Goal: Task Accomplishment & Management: Complete application form

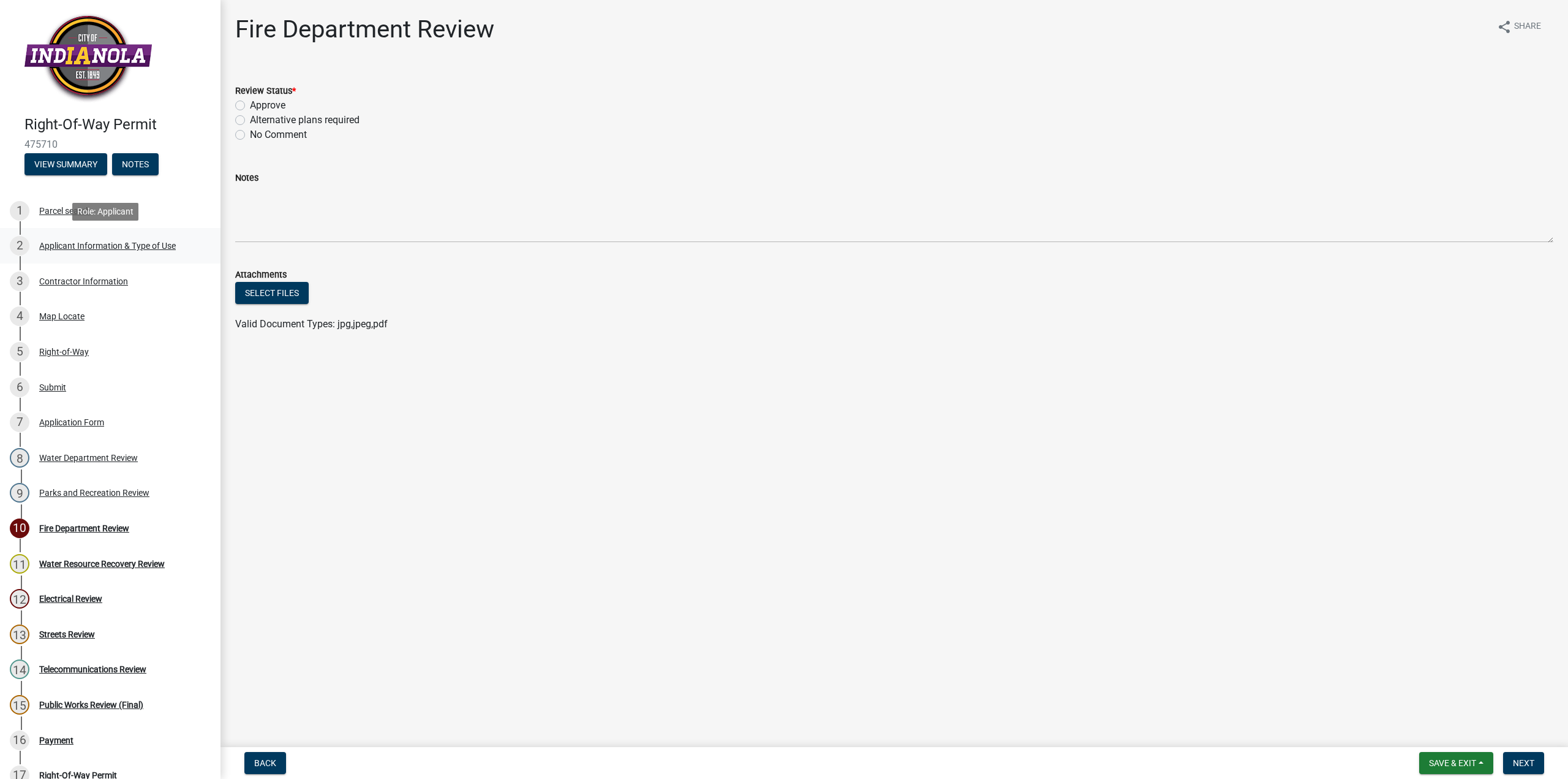
click at [92, 244] on div "Applicant Information & Type of Use" at bounding box center [108, 246] width 137 height 9
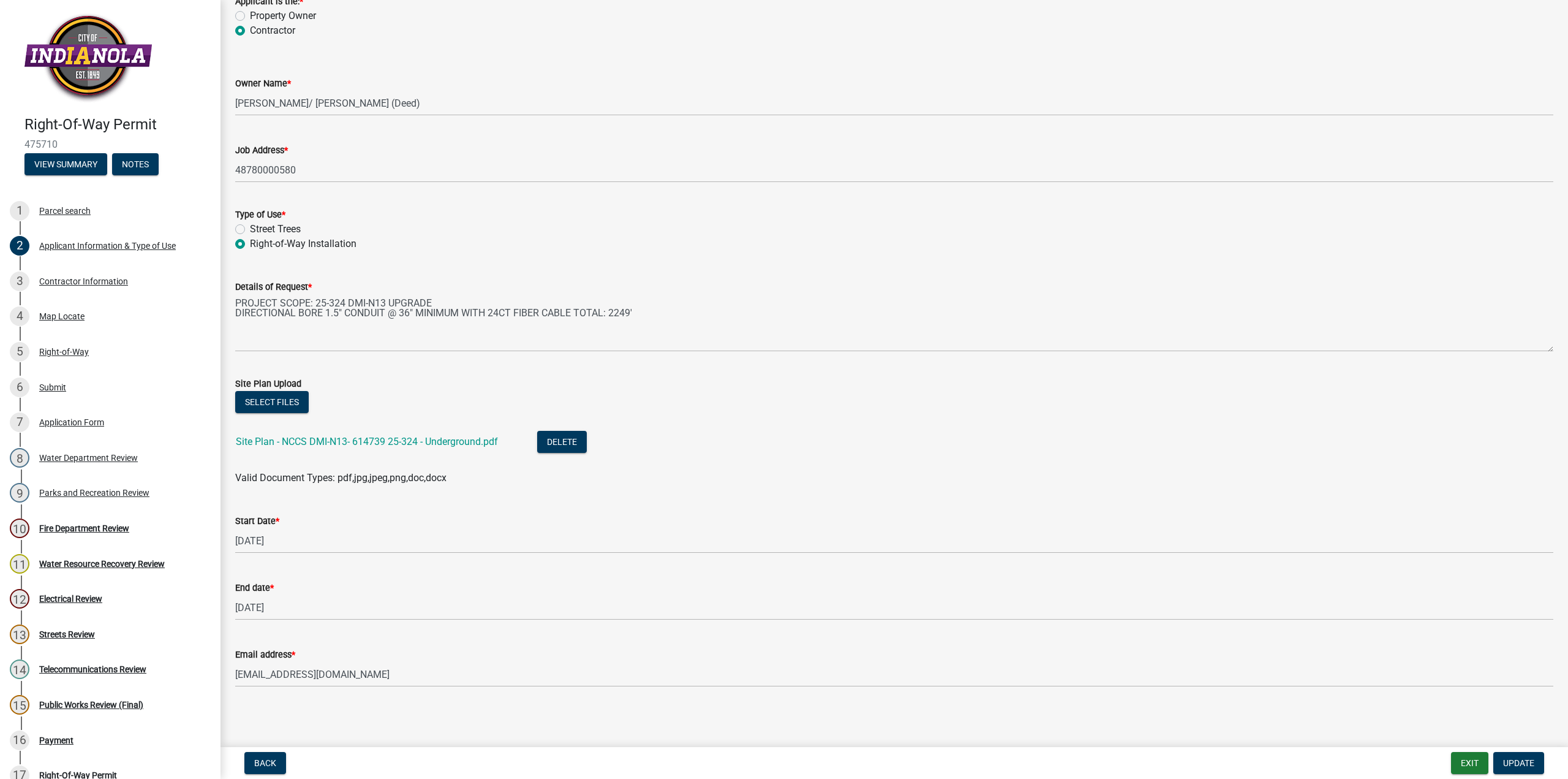
scroll to position [92, 0]
click at [345, 440] on link "Site Plan - NCCS DMI-N13- 614739 25-324 - Underground.pdf" at bounding box center [366, 439] width 262 height 12
click at [76, 527] on div "Fire Department Review" at bounding box center [84, 528] width 90 height 9
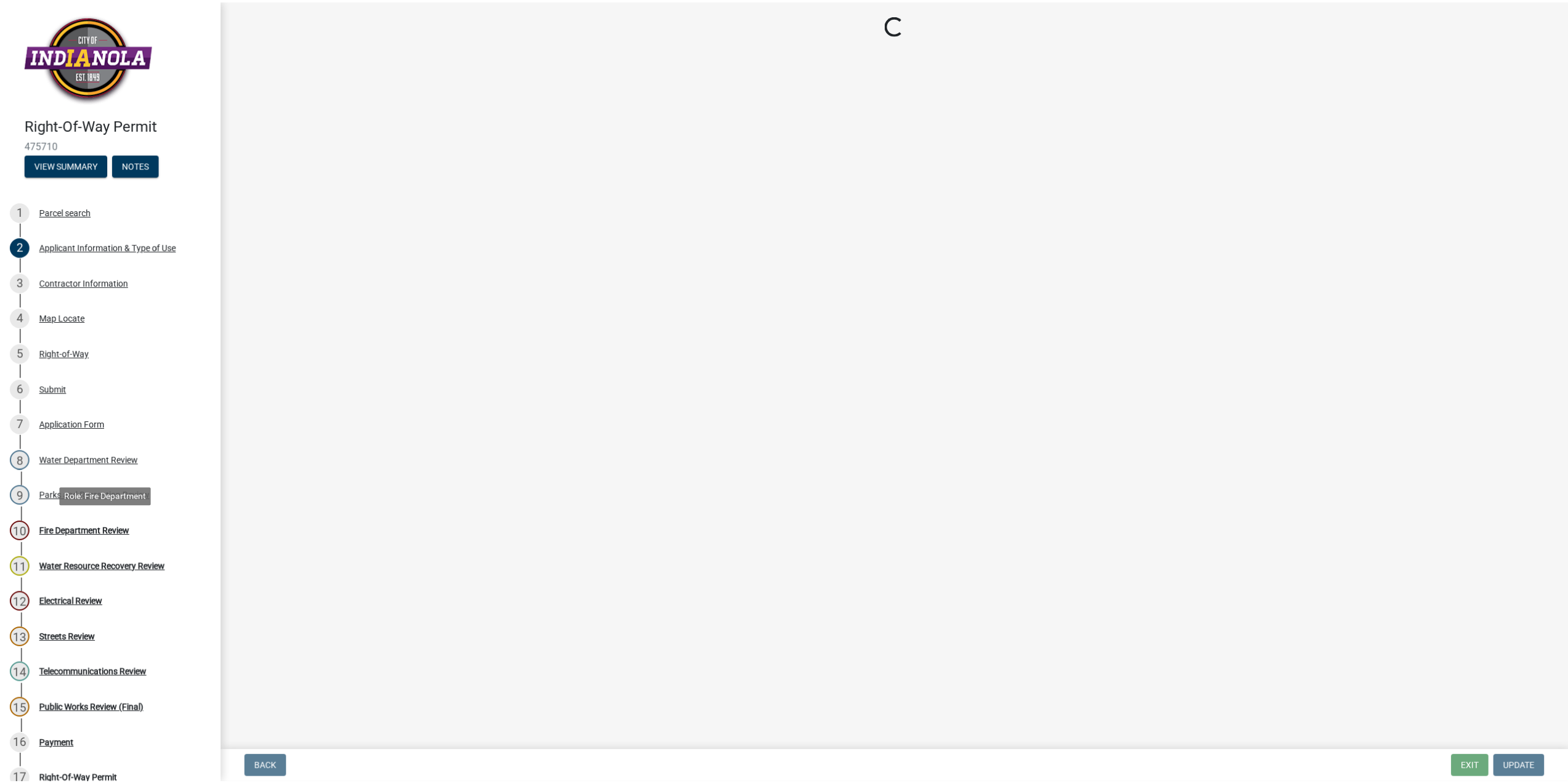
scroll to position [0, 0]
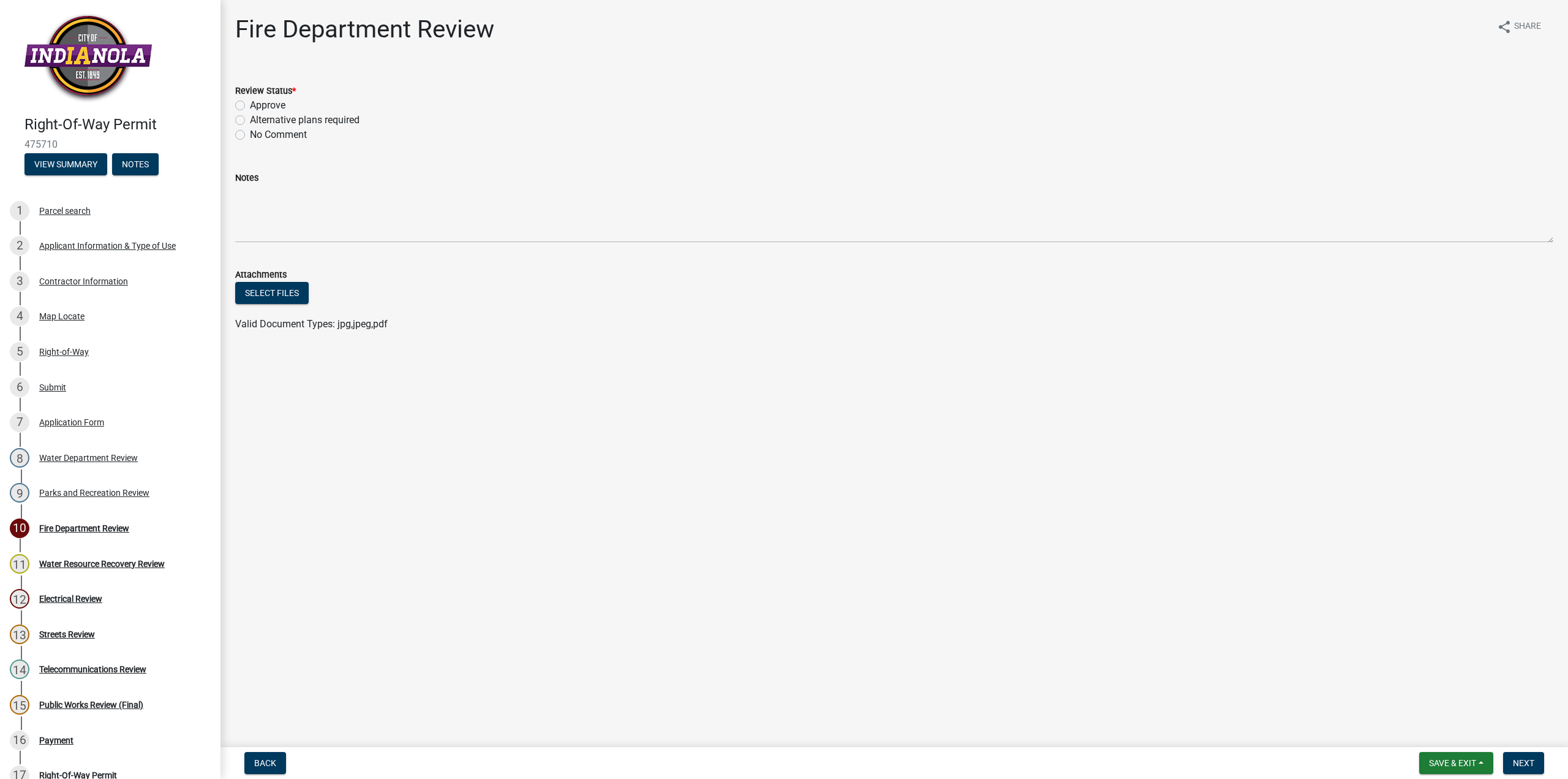
click at [250, 104] on label "Approve" at bounding box center [267, 106] width 35 height 15
click at [250, 104] on input "Approve" at bounding box center [254, 102] width 8 height 8
radio input "true"
click at [1524, 766] on span "Next" at bounding box center [1523, 763] width 21 height 10
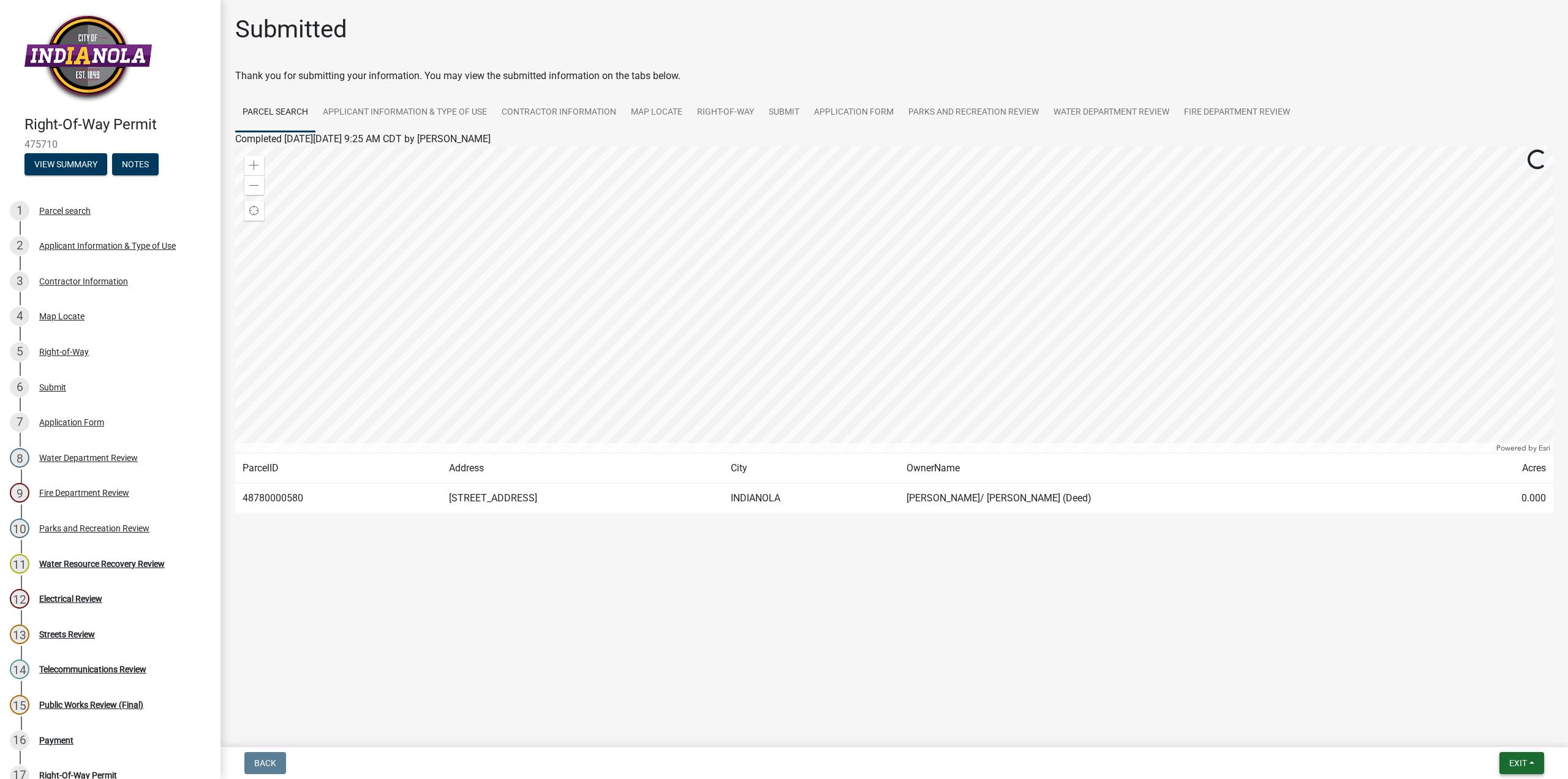
click at [1524, 766] on span "Exit" at bounding box center [1518, 763] width 18 height 10
click at [1471, 704] on button "Save" at bounding box center [1495, 701] width 98 height 29
click at [1520, 764] on span "Exit" at bounding box center [1518, 763] width 18 height 10
click at [1492, 720] on button "Save & Exit" at bounding box center [1495, 730] width 98 height 29
